Goal: Task Accomplishment & Management: Manage account settings

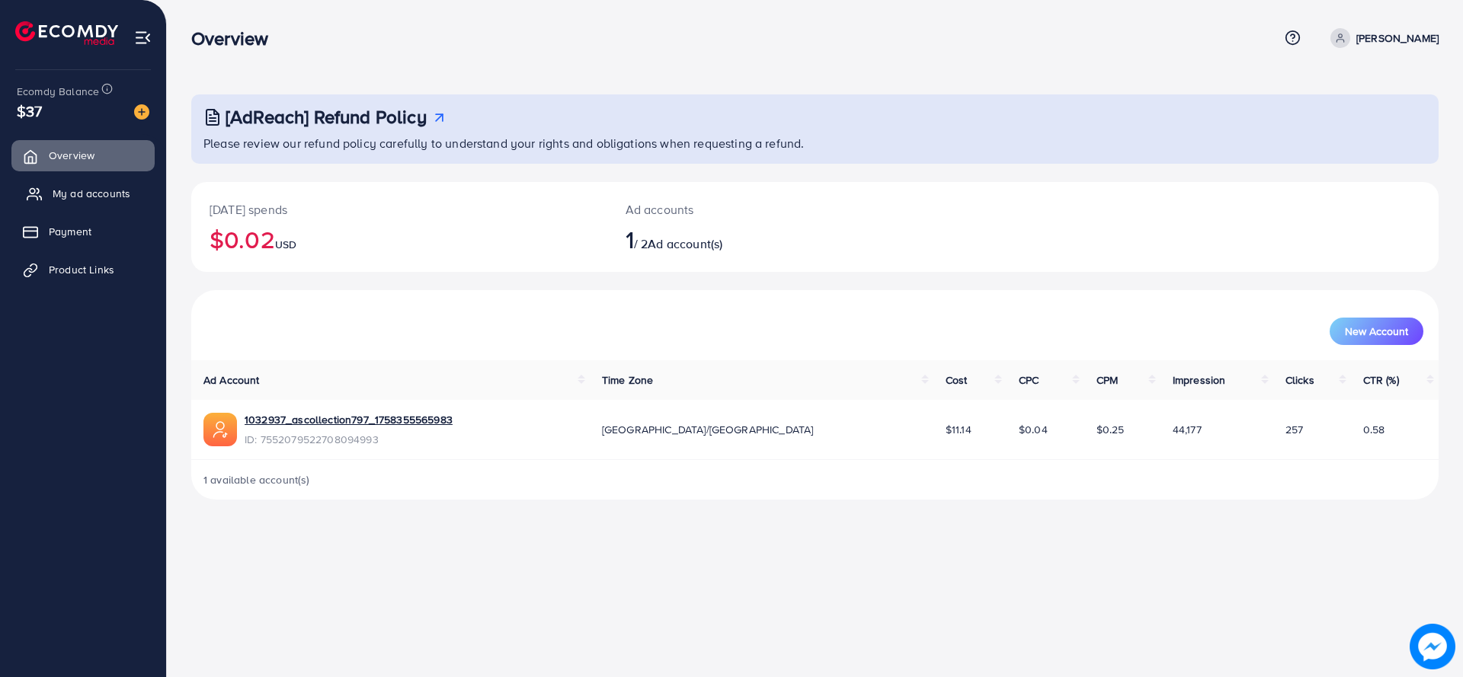
click at [85, 201] on span "My ad accounts" at bounding box center [92, 193] width 78 height 15
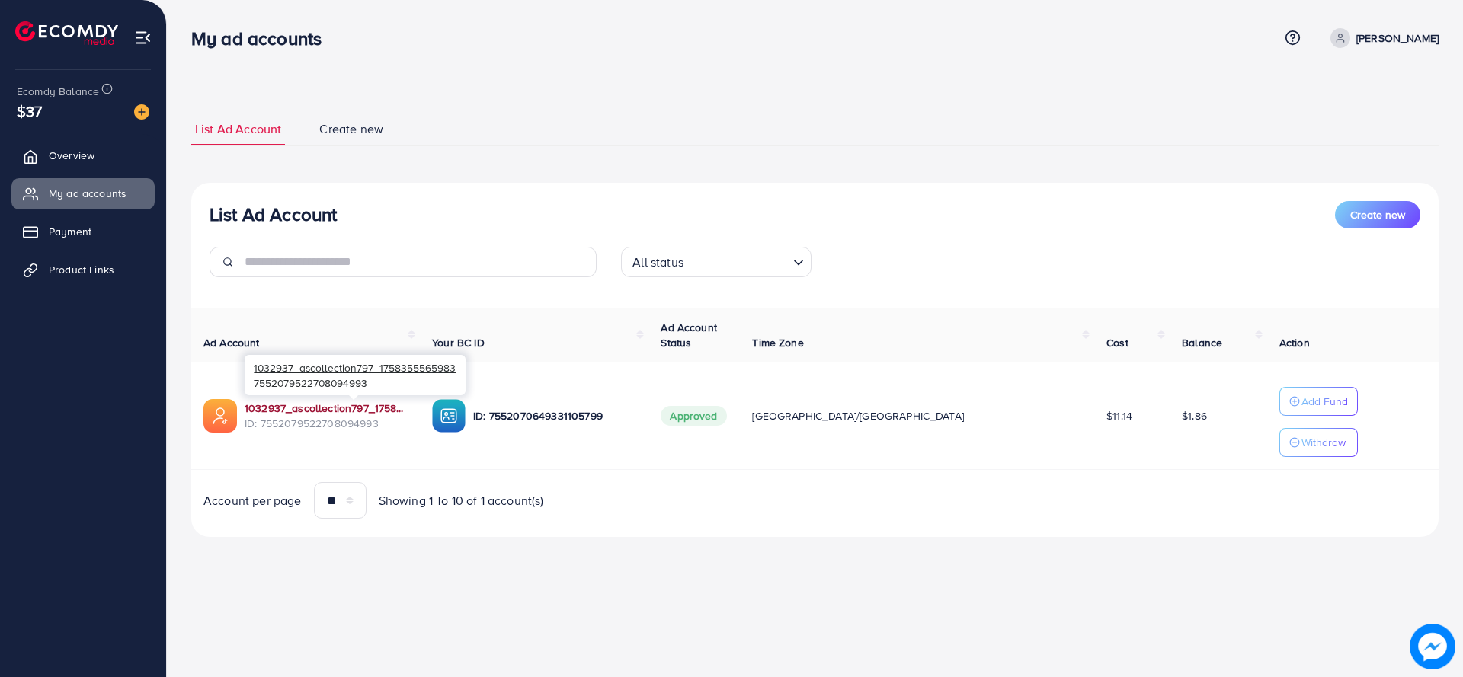
click at [399, 409] on link "1032937_ascollection797_1758355565983" at bounding box center [326, 408] width 163 height 15
